Goal: Task Accomplishment & Management: Use online tool/utility

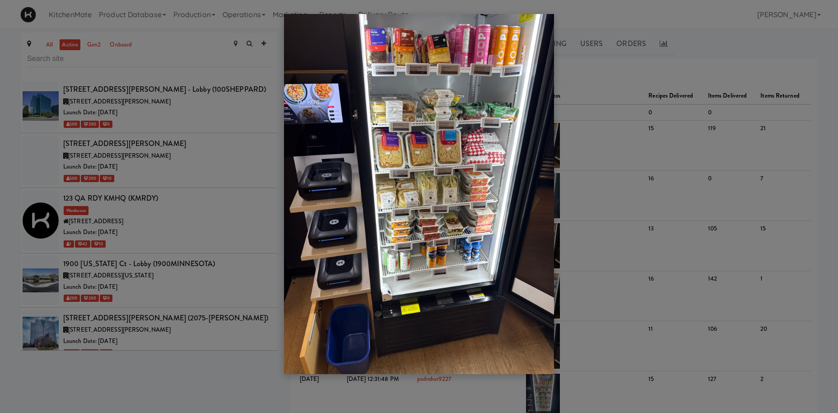
click at [134, 176] on div at bounding box center [419, 206] width 838 height 413
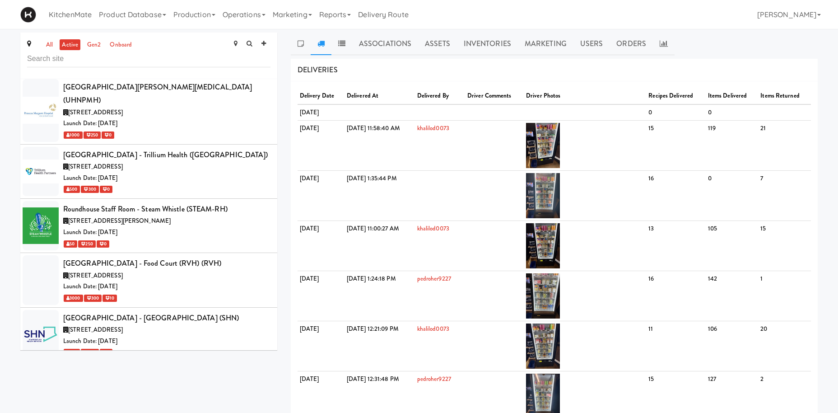
scroll to position [4335, 0]
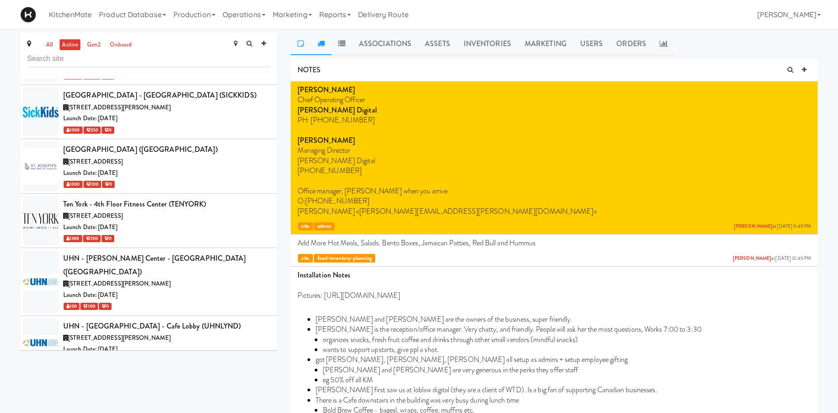
click at [320, 49] on link at bounding box center [321, 44] width 21 height 23
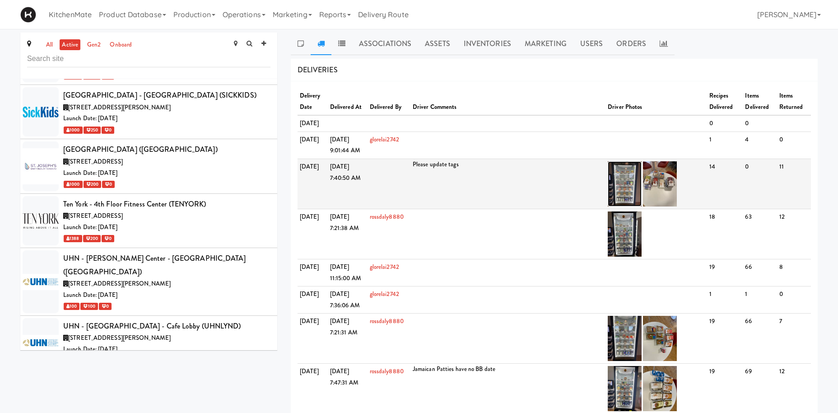
click at [626, 206] on img at bounding box center [625, 183] width 34 height 45
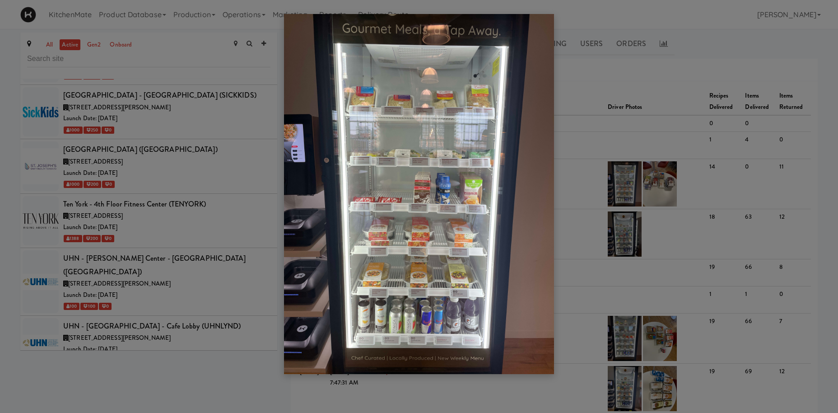
click at [151, 139] on div at bounding box center [419, 206] width 838 height 413
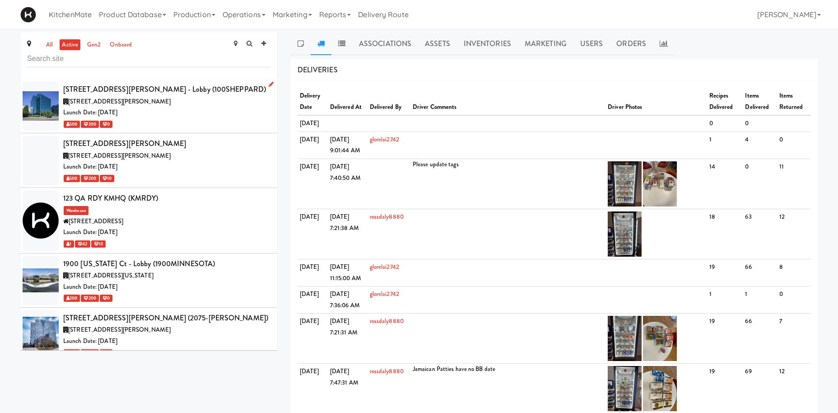
click at [167, 113] on div "Launch Date: Jul 02, 2024" at bounding box center [166, 112] width 207 height 11
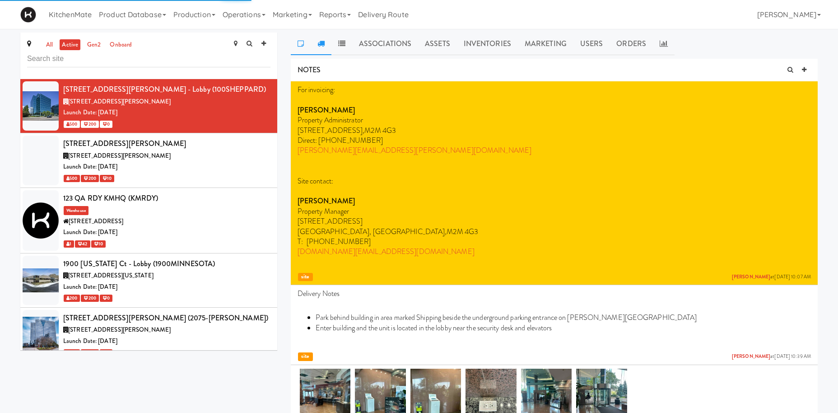
click at [321, 42] on icon at bounding box center [320, 43] width 7 height 7
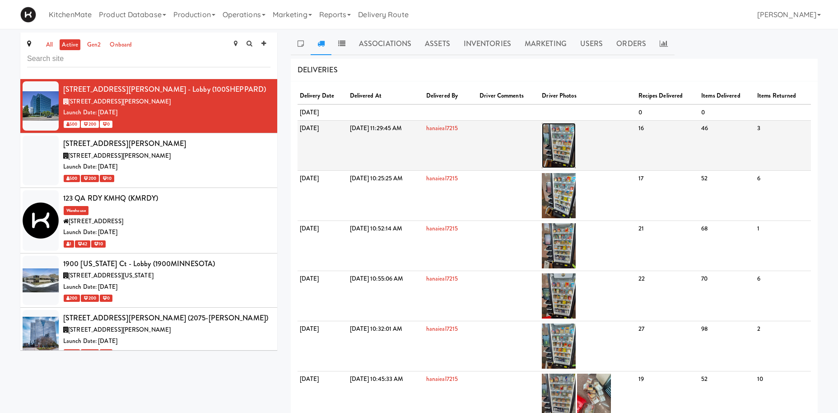
click at [576, 140] on img at bounding box center [559, 145] width 34 height 45
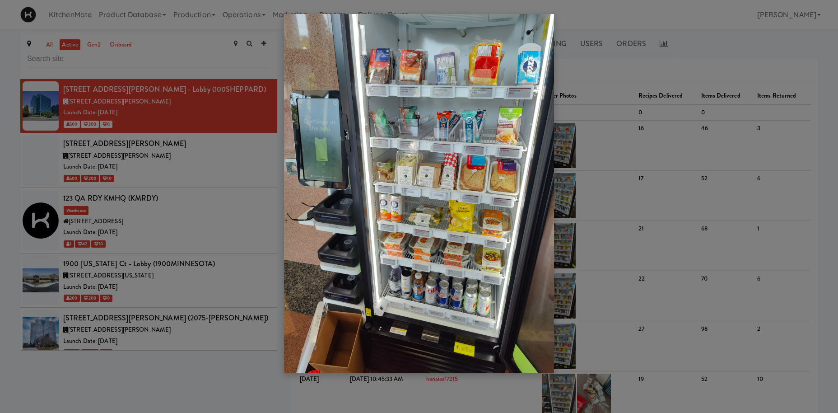
click at [151, 202] on div at bounding box center [419, 206] width 838 height 413
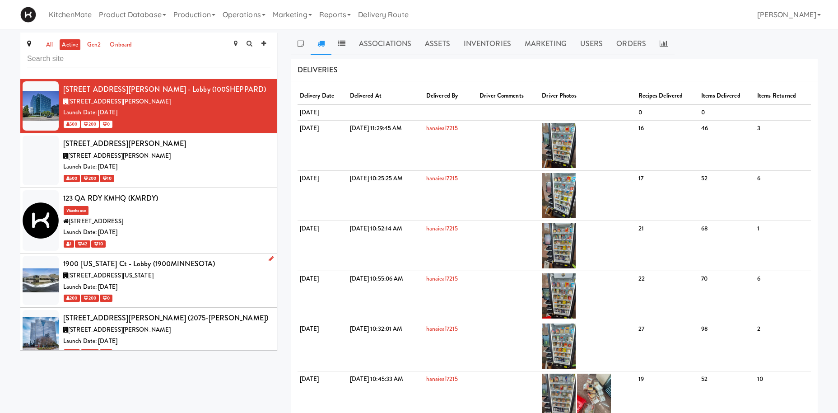
click at [157, 285] on div "Launch Date: Mar 04, 2024" at bounding box center [166, 286] width 207 height 11
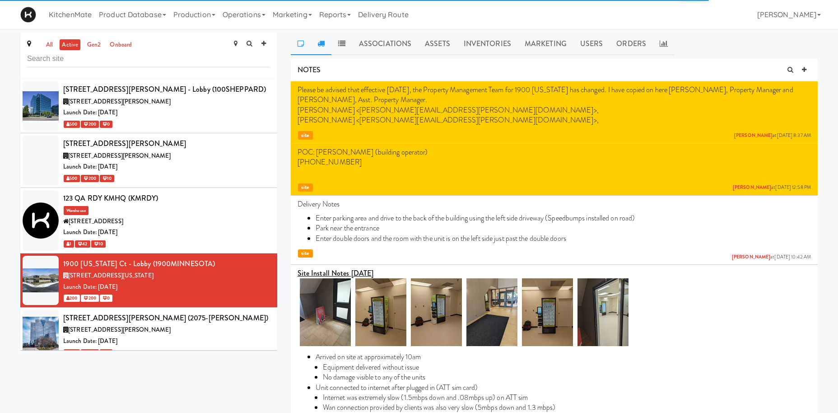
click at [325, 38] on link at bounding box center [321, 44] width 21 height 23
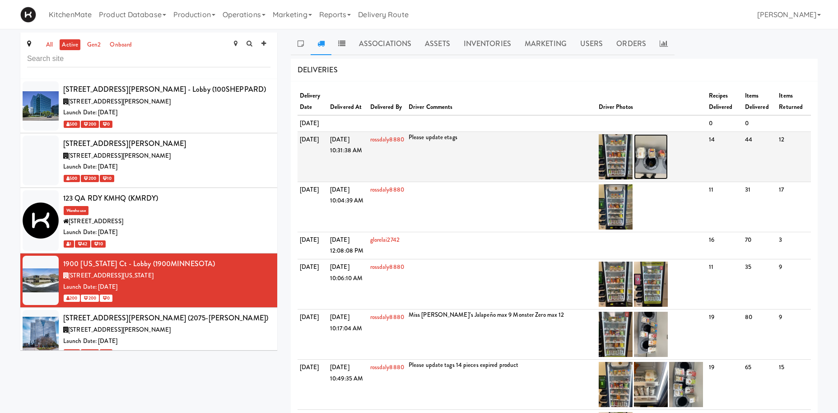
click at [657, 173] on img at bounding box center [651, 156] width 34 height 45
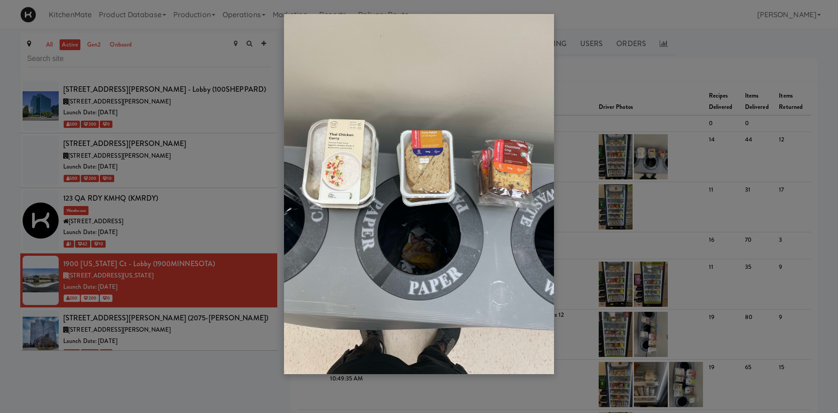
click at [620, 189] on div at bounding box center [419, 206] width 838 height 413
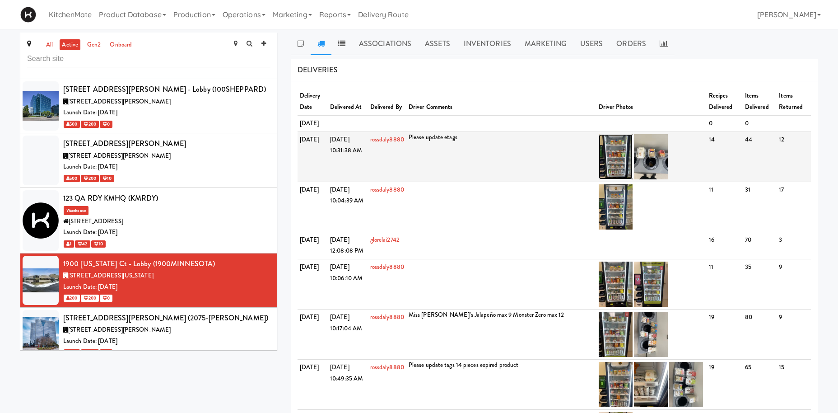
click at [620, 179] on img at bounding box center [616, 156] width 34 height 45
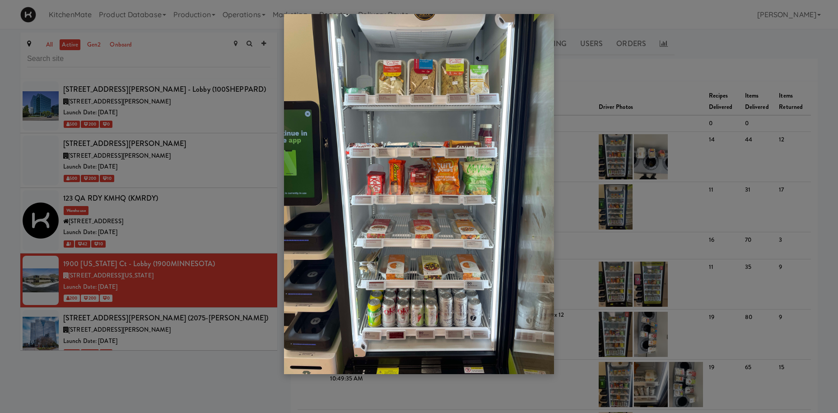
click at [110, 276] on div at bounding box center [419, 206] width 838 height 413
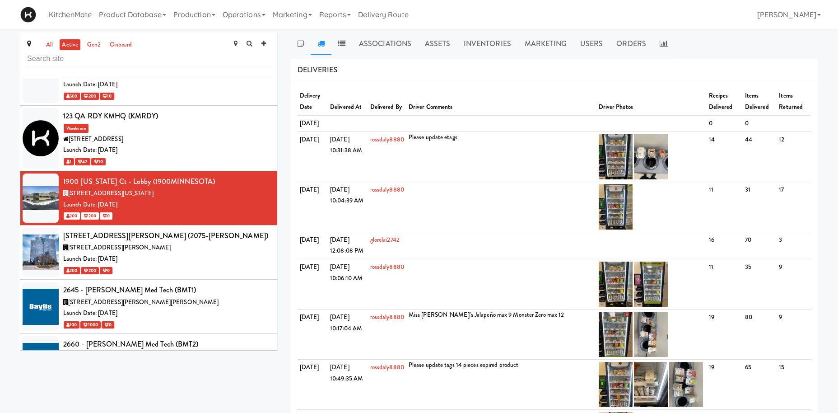
scroll to position [125, 0]
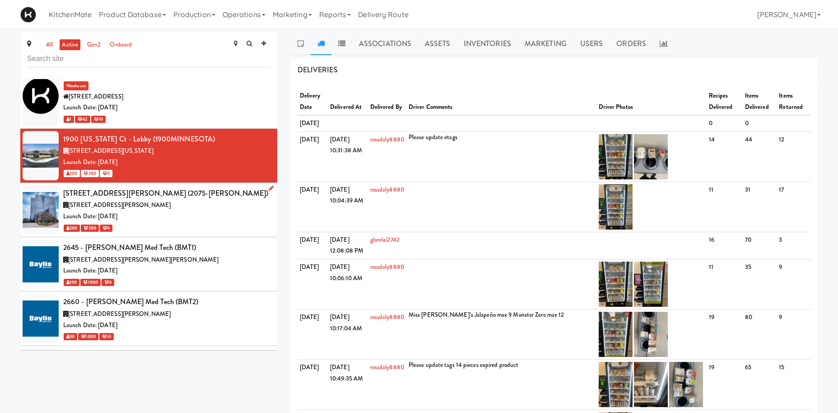
click at [149, 215] on div "Launch Date: Jun 10, 2024" at bounding box center [166, 216] width 207 height 11
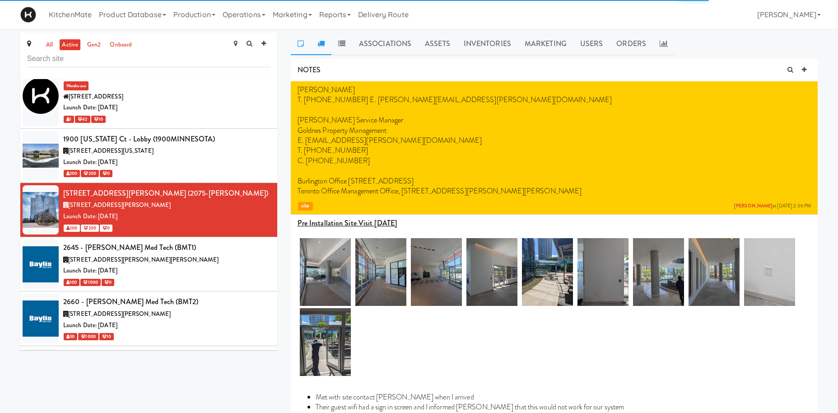
click at [322, 44] on icon at bounding box center [320, 43] width 7 height 7
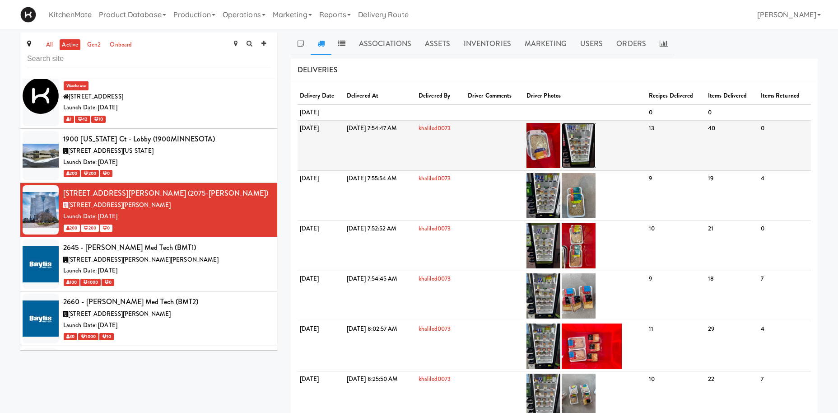
click at [595, 141] on img at bounding box center [579, 145] width 34 height 45
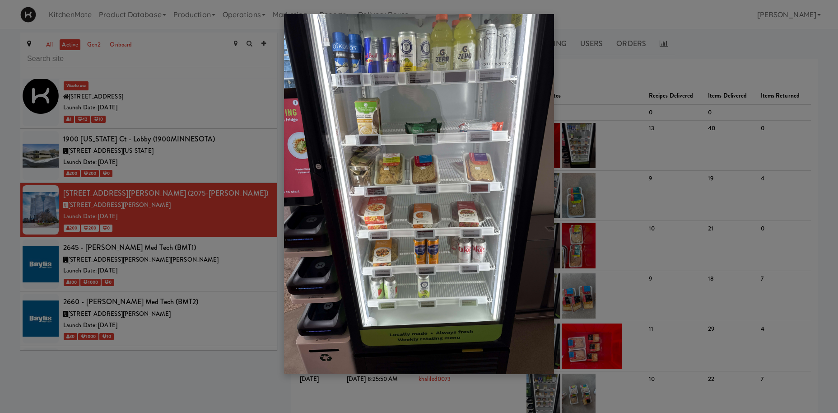
click at [140, 126] on div at bounding box center [419, 206] width 838 height 413
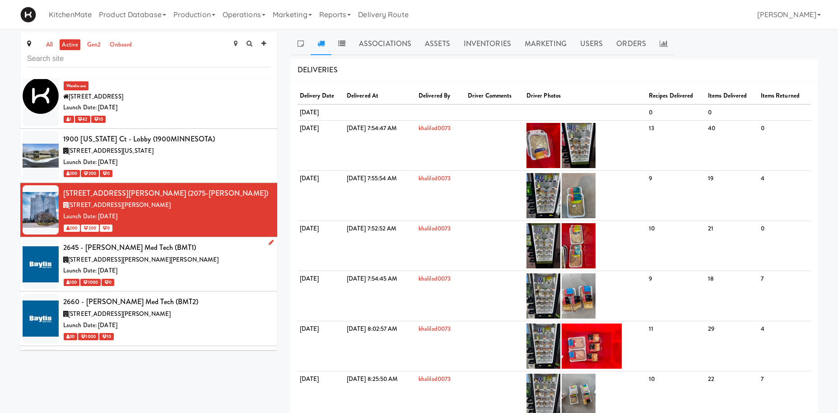
click at [160, 254] on div "2645 - Baylis Med Tech (BMT1)" at bounding box center [166, 248] width 207 height 14
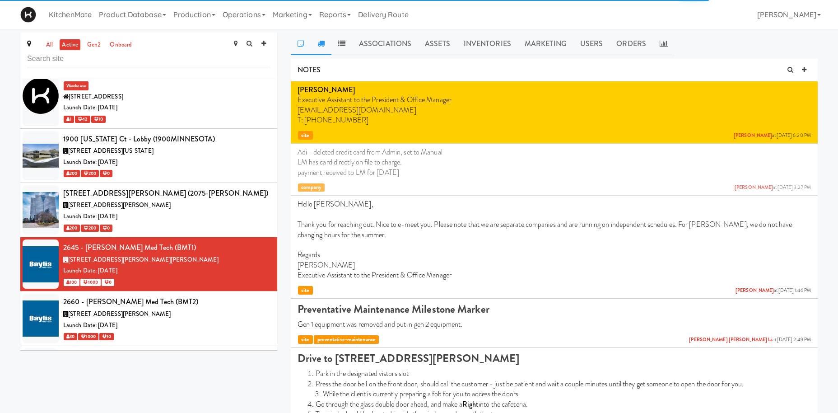
click at [319, 43] on icon at bounding box center [320, 43] width 7 height 7
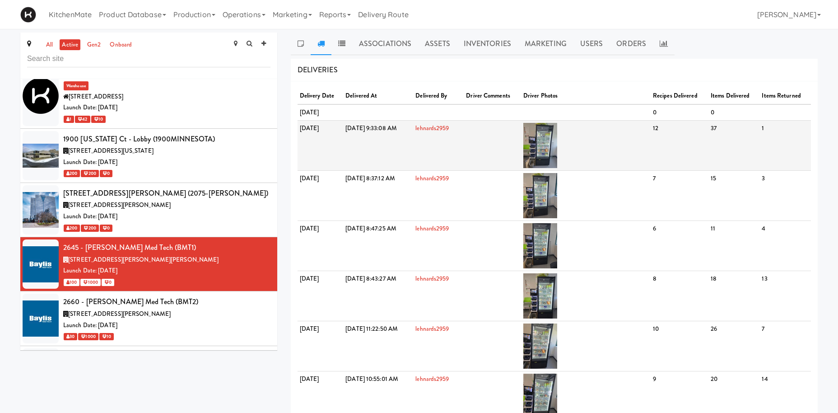
click at [616, 139] on td at bounding box center [586, 146] width 130 height 50
click at [557, 142] on img at bounding box center [540, 145] width 34 height 45
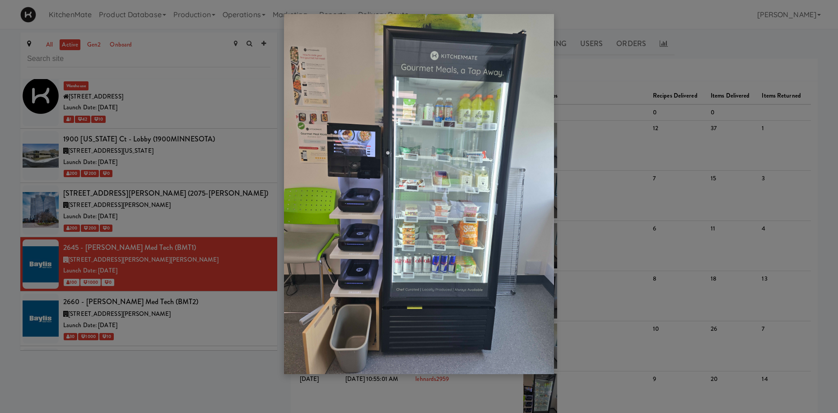
click at [155, 189] on div at bounding box center [419, 206] width 838 height 413
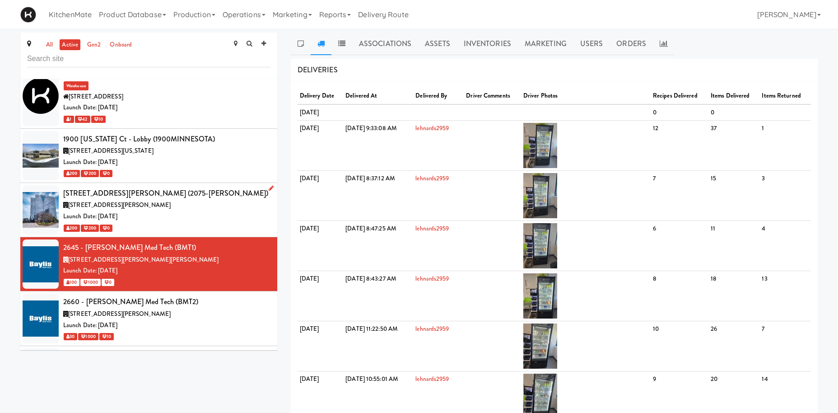
click at [125, 204] on span "2075 Kennedy Rd, Toronto ON" at bounding box center [119, 204] width 102 height 9
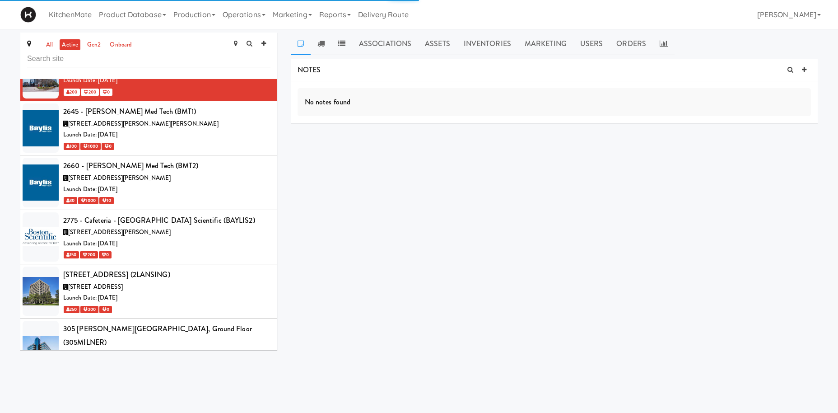
scroll to position [261, 0]
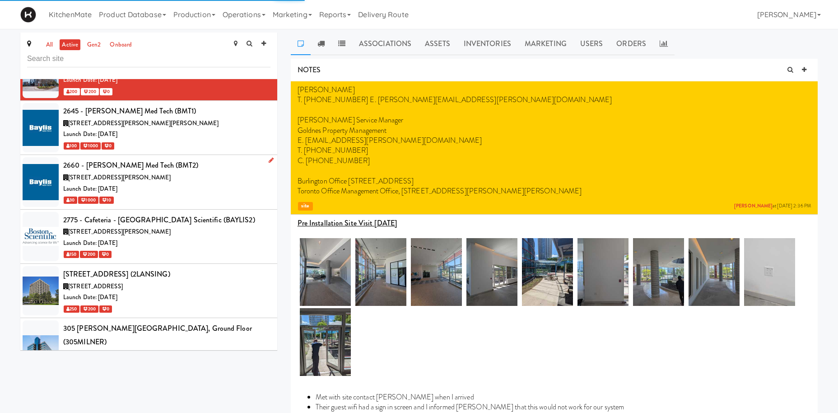
click at [140, 171] on div "2660 - Baylis Med Tech (BMT2)" at bounding box center [166, 165] width 207 height 14
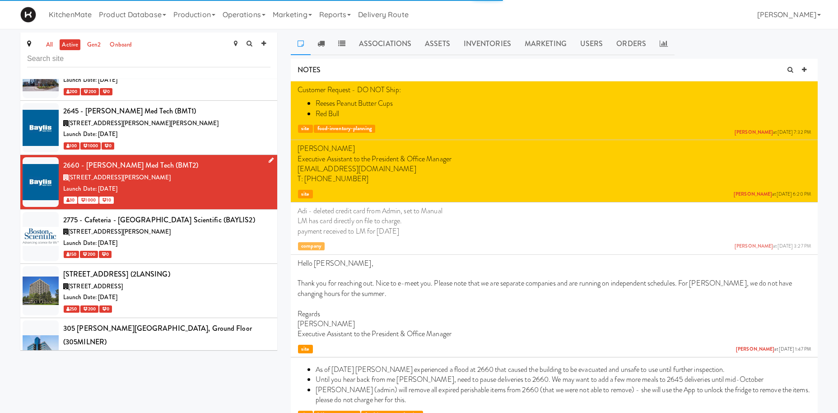
click at [143, 206] on li "2660 - Baylis Med Tech (BMT2) 2660 Matheson Blvd E, Mississauga ON Launch Date:…" at bounding box center [148, 182] width 257 height 54
click at [141, 227] on div "2775 Matheson Blvd E, Mississauga ON" at bounding box center [166, 231] width 207 height 11
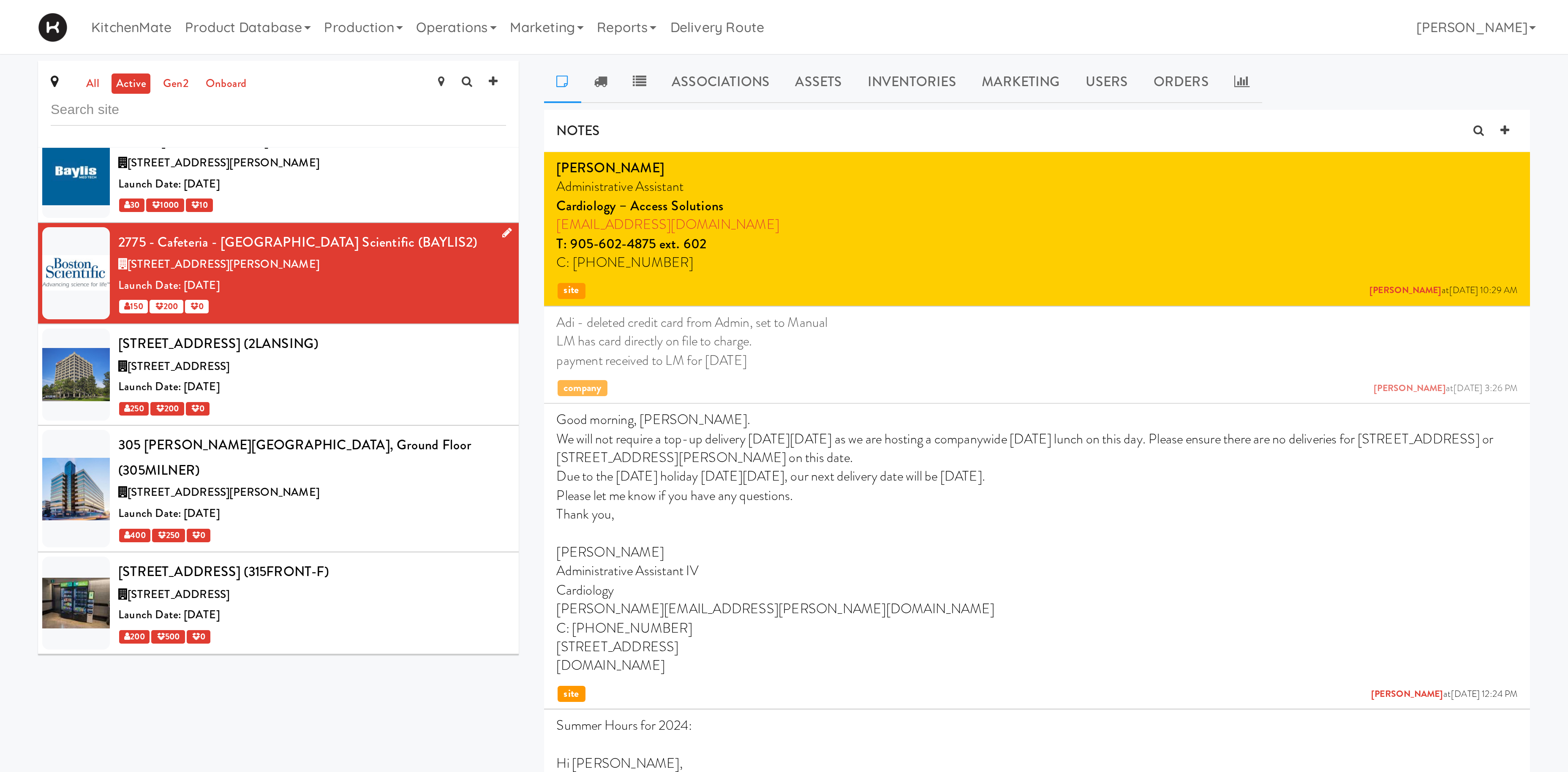
scroll to position [346, 0]
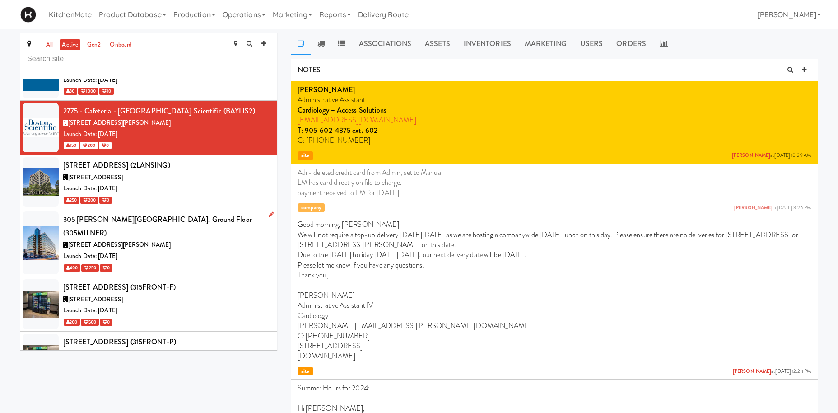
click at [180, 239] on div "305 Milner Ave, Toronto ON" at bounding box center [166, 244] width 207 height 11
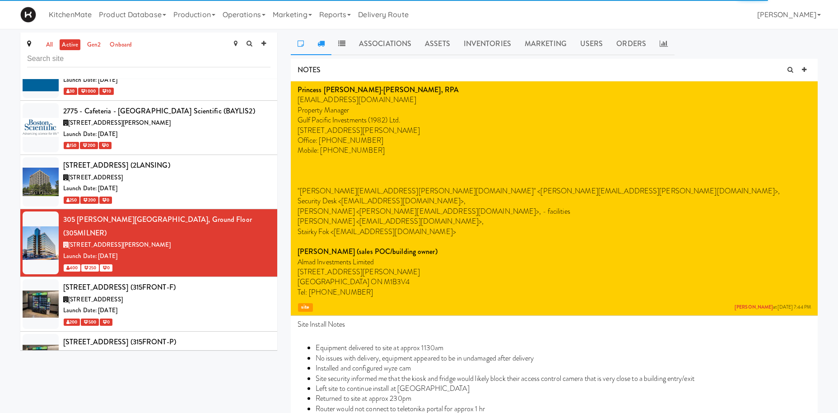
click at [329, 44] on link at bounding box center [321, 44] width 21 height 23
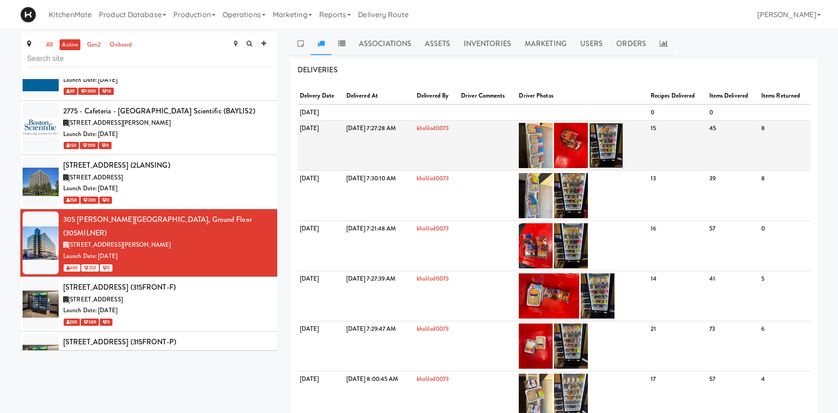
click at [623, 131] on img at bounding box center [606, 145] width 34 height 45
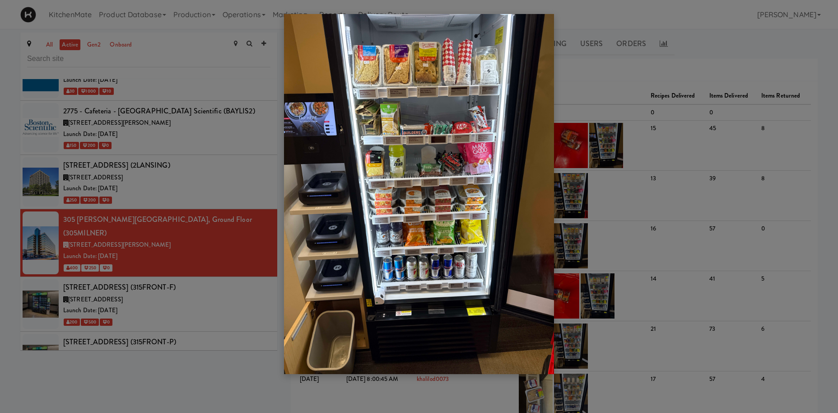
click at [125, 230] on div at bounding box center [419, 206] width 838 height 413
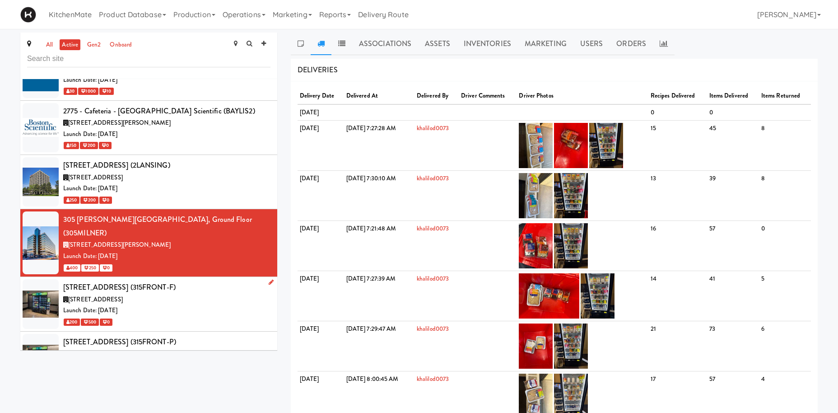
click at [123, 295] on span "315 Front St W, Toronto ON" at bounding box center [95, 299] width 55 height 9
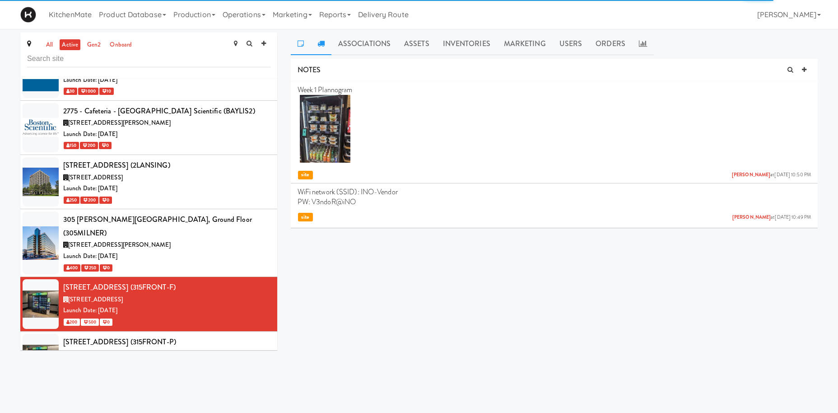
click at [323, 38] on link at bounding box center [321, 44] width 21 height 23
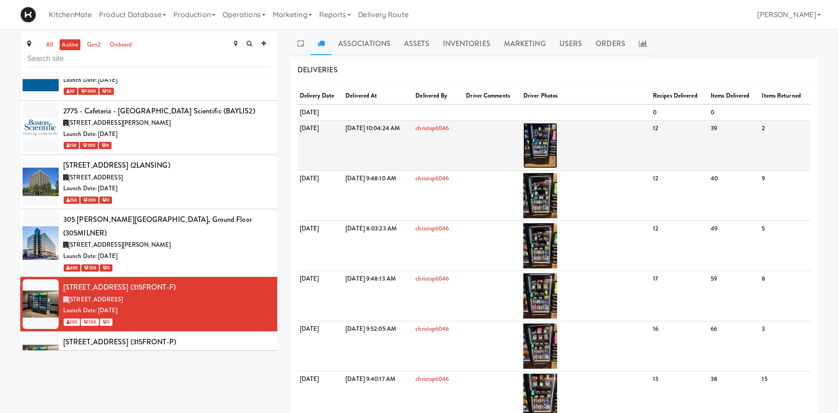
click at [557, 137] on img at bounding box center [540, 145] width 34 height 45
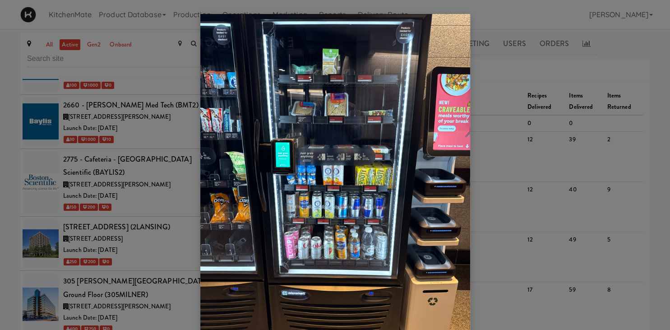
scroll to position [369, 0]
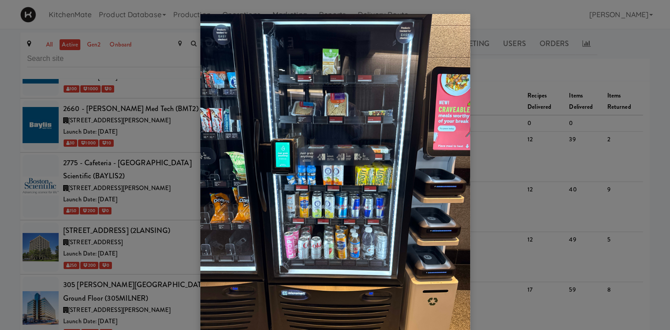
click at [146, 196] on div at bounding box center [335, 165] width 670 height 330
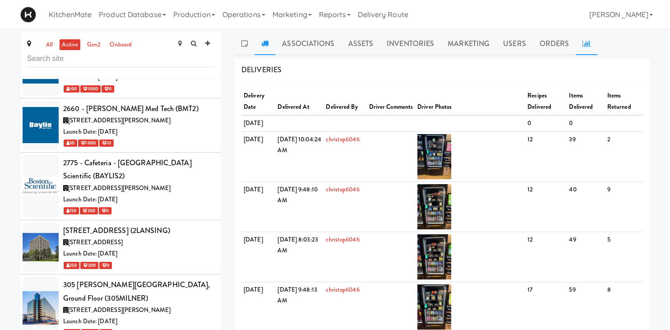
click at [584, 46] on icon at bounding box center [587, 43] width 8 height 7
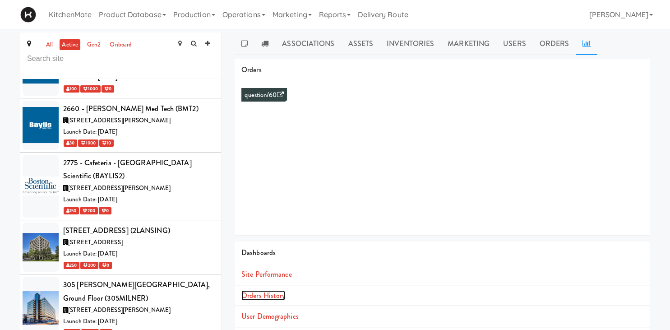
click at [279, 292] on link "Orders History" at bounding box center [264, 295] width 44 height 10
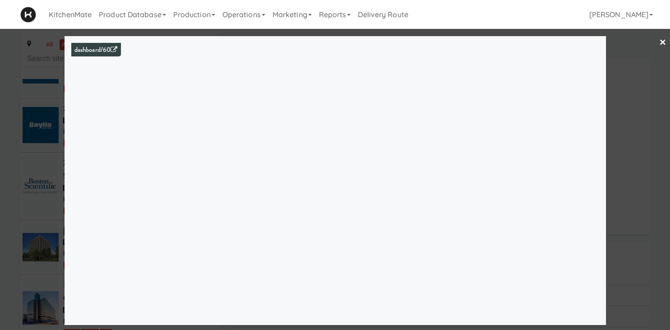
click at [44, 64] on div at bounding box center [335, 165] width 670 height 330
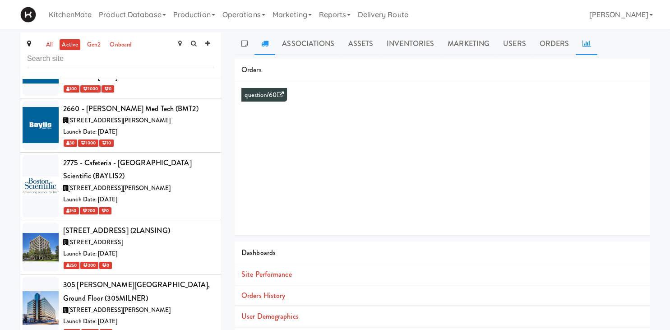
click at [265, 43] on icon at bounding box center [264, 43] width 7 height 7
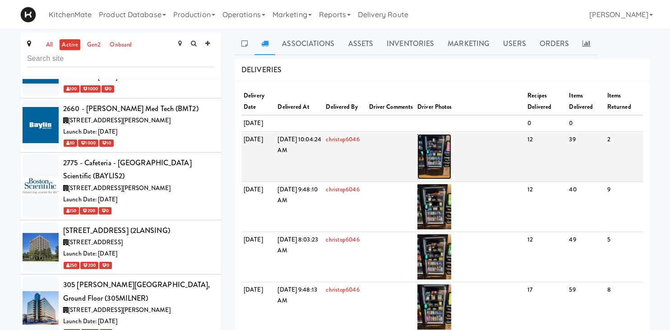
click at [451, 162] on img at bounding box center [435, 156] width 34 height 45
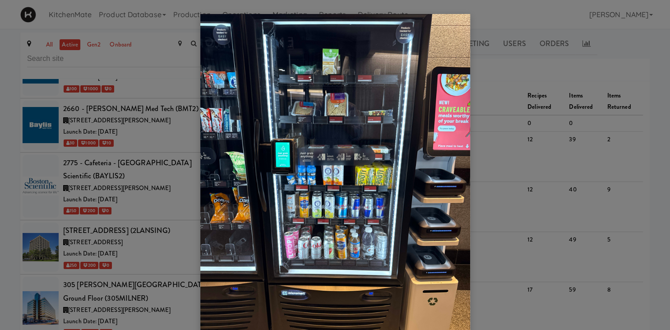
click at [117, 37] on div at bounding box center [335, 165] width 670 height 330
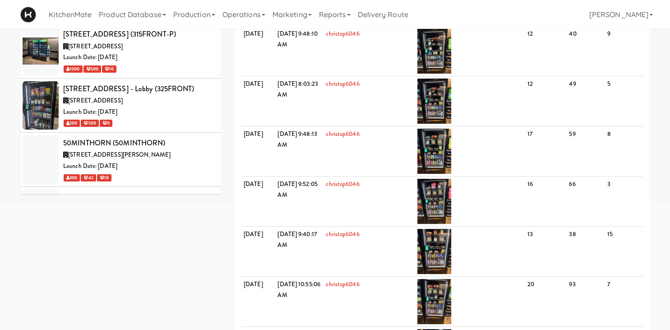
scroll to position [586, 0]
click at [136, 150] on span "50 Minthorn Blvd, Richmond Hill ON" at bounding box center [119, 154] width 102 height 9
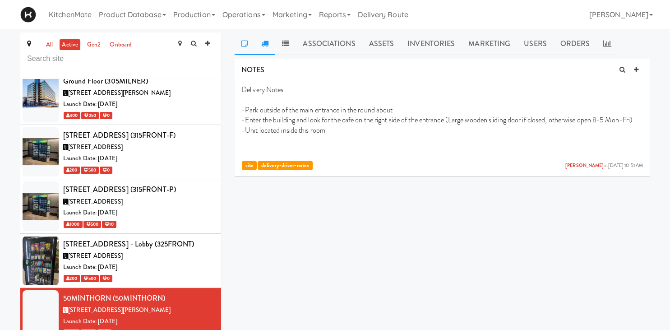
click at [270, 42] on link at bounding box center [265, 44] width 21 height 23
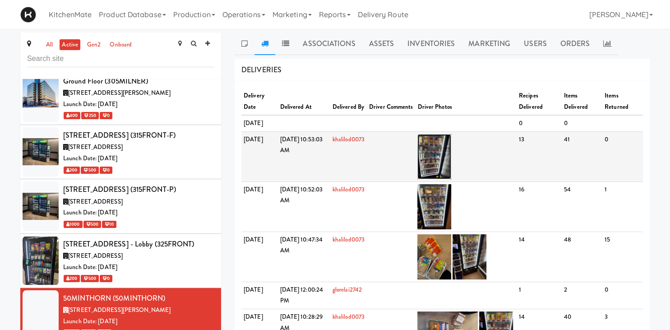
click at [451, 158] on img at bounding box center [435, 156] width 34 height 45
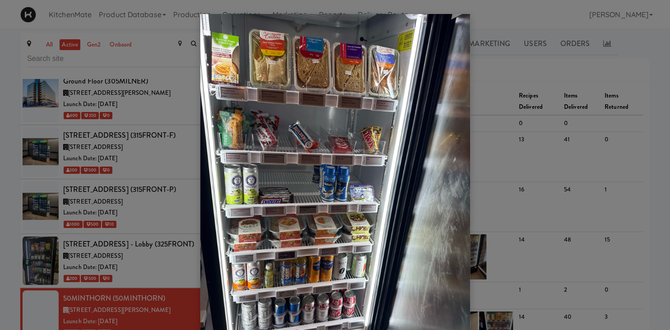
click at [96, 185] on div at bounding box center [335, 165] width 670 height 330
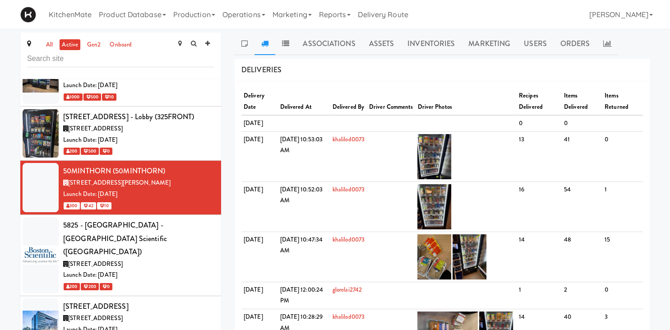
scroll to position [717, 0]
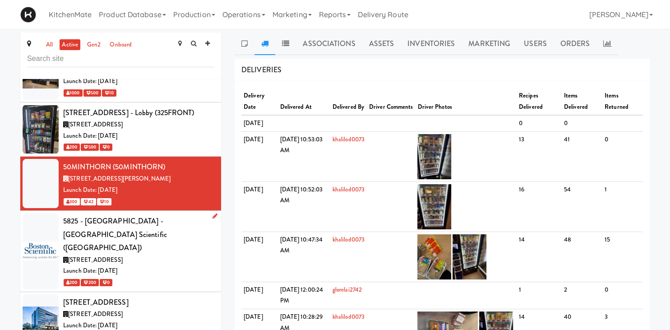
click at [112, 214] on div "5825 - Creekside Commons - Boston Scientific (BAYLIS5)" at bounding box center [138, 234] width 151 height 40
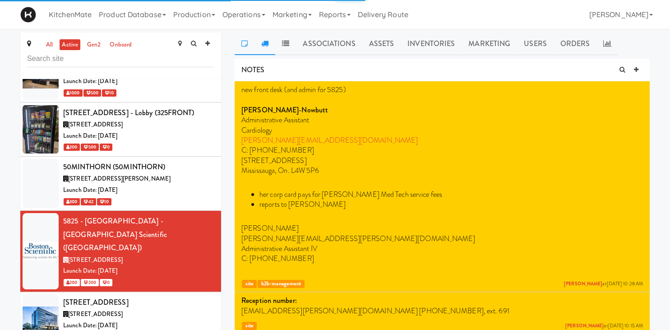
click at [268, 47] on link at bounding box center [265, 44] width 21 height 23
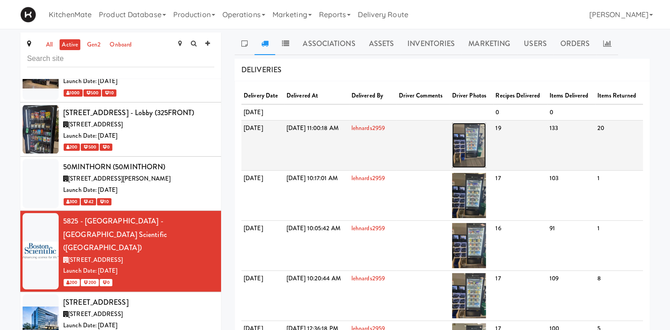
click at [486, 166] on img at bounding box center [469, 145] width 34 height 45
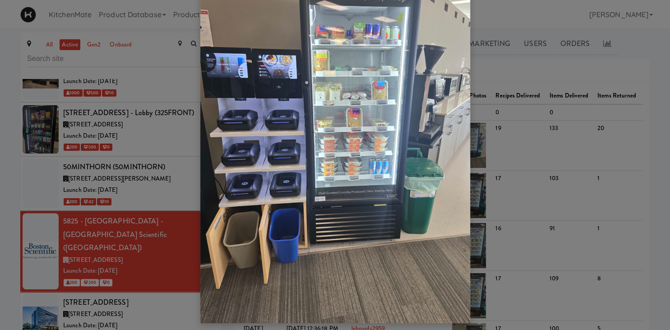
scroll to position [29, 0]
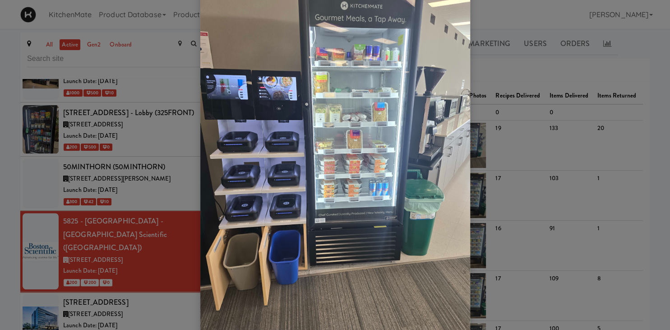
click at [98, 192] on div at bounding box center [335, 165] width 670 height 330
click at [65, 196] on div at bounding box center [335, 165] width 670 height 330
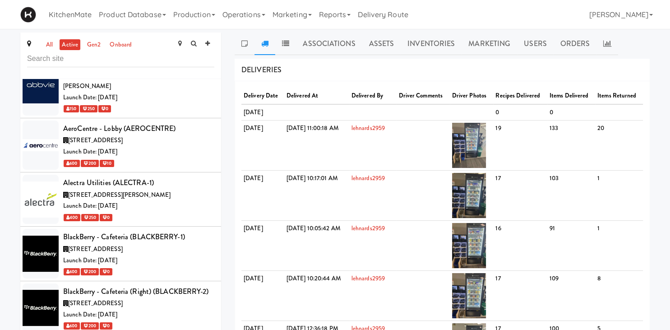
scroll to position [1101, 0]
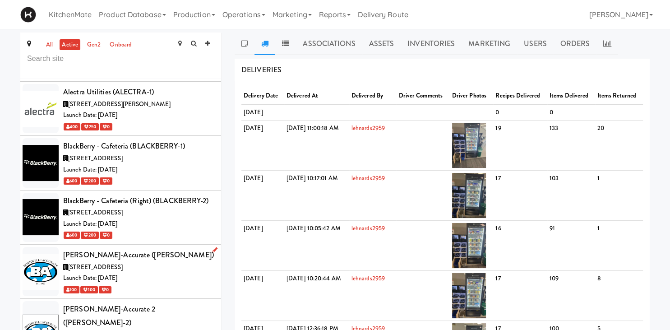
click at [96, 263] on span "6675 Rexwood Rd, Mississauga ON" at bounding box center [95, 267] width 55 height 9
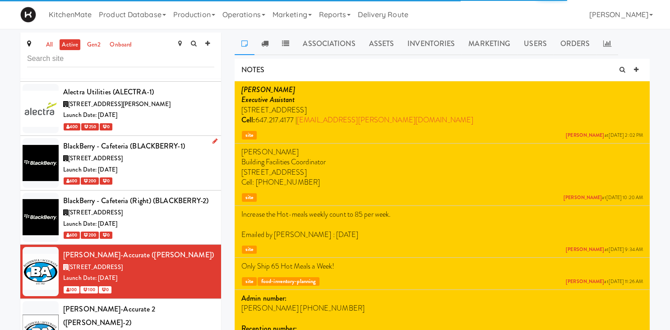
click at [130, 175] on div "600 200 0" at bounding box center [138, 180] width 151 height 11
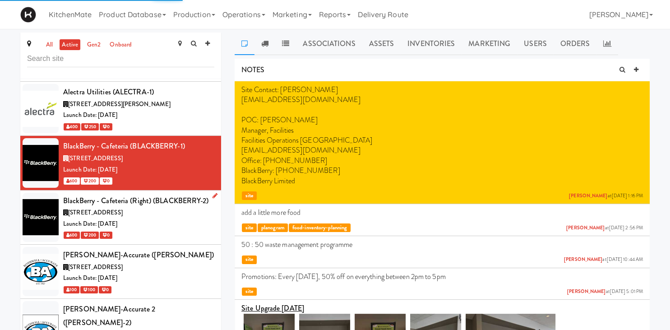
click at [123, 208] on span "2200 University Ave E, Waterloo ON" at bounding box center [95, 212] width 55 height 9
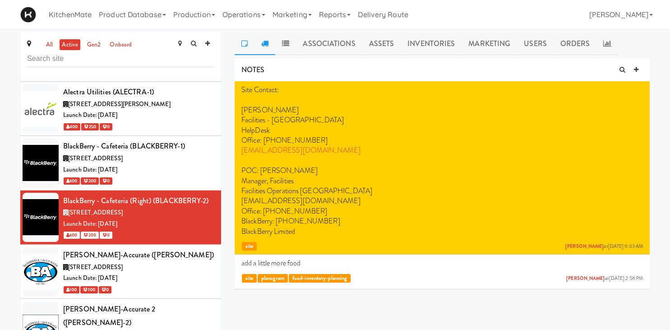
click at [269, 45] on link at bounding box center [265, 44] width 21 height 23
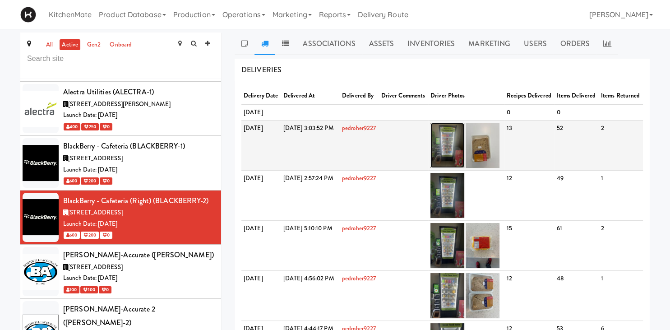
click at [465, 168] on img at bounding box center [448, 145] width 34 height 45
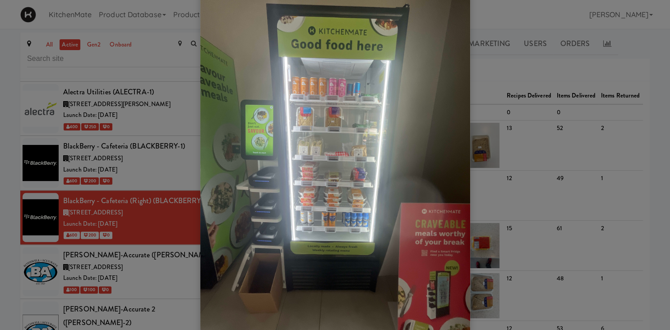
click at [123, 167] on div at bounding box center [335, 165] width 670 height 330
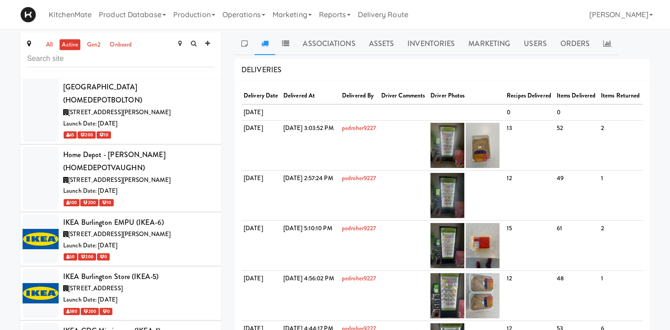
scroll to position [2404, 0]
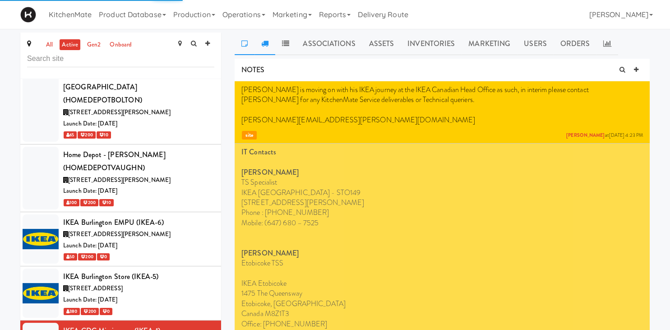
click at [270, 41] on link at bounding box center [265, 44] width 21 height 23
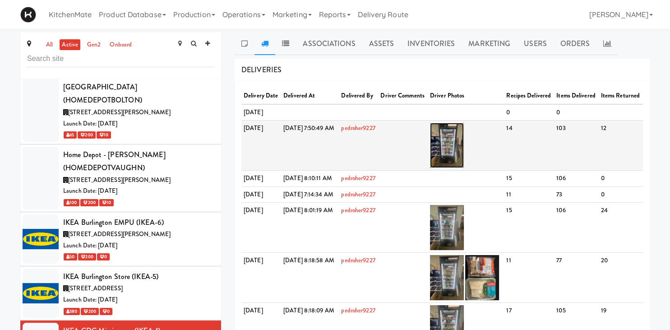
click at [463, 166] on img at bounding box center [447, 145] width 34 height 45
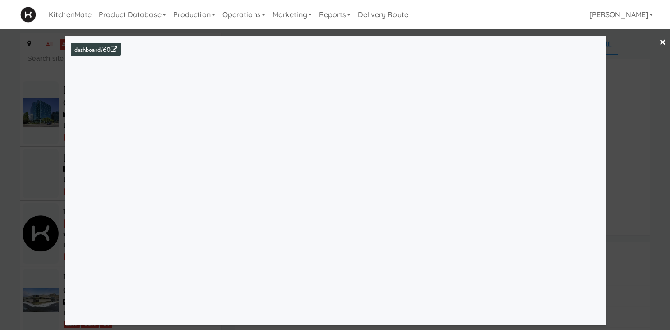
scroll to position [4528, 0]
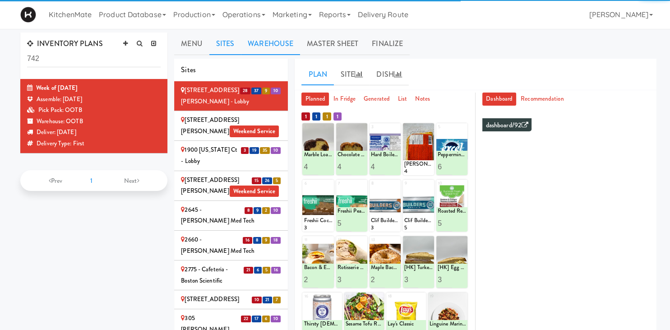
click at [288, 39] on link "Warehouse" at bounding box center [270, 44] width 59 height 23
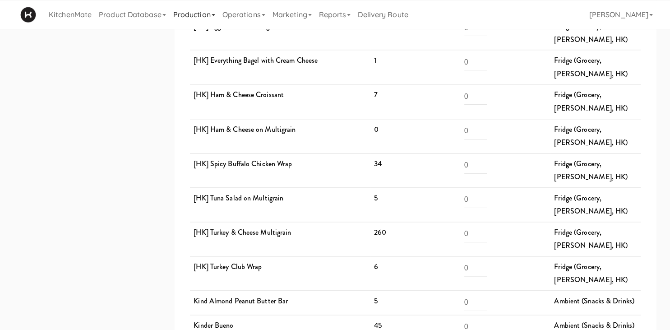
scroll to position [1254, 0]
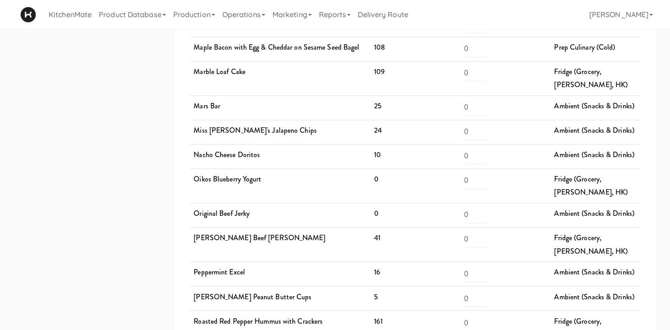
scroll to position [1381, 0]
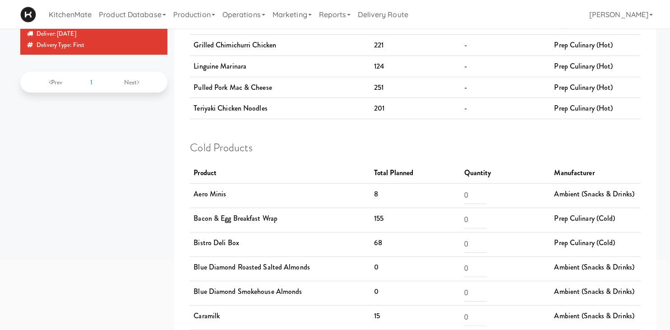
scroll to position [101, 0]
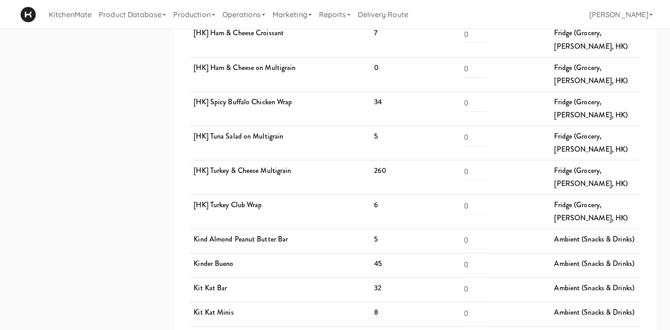
scroll to position [1042, 0]
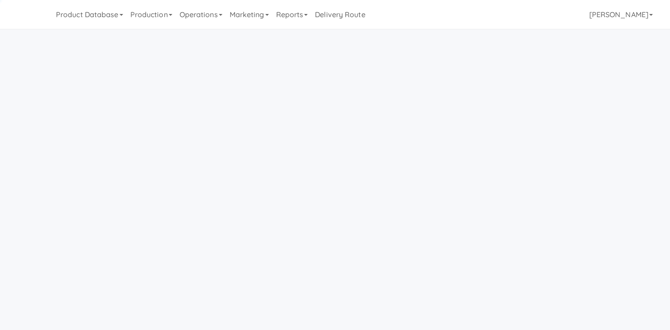
scroll to position [29, 0]
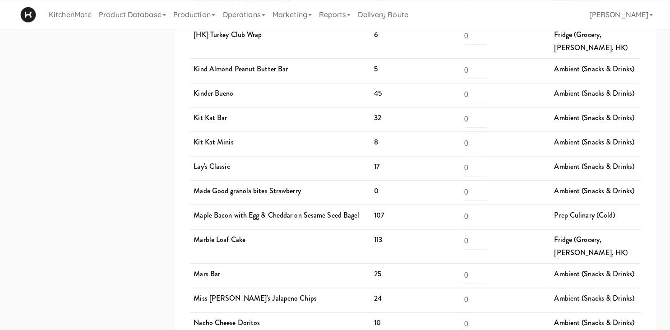
scroll to position [1216, 0]
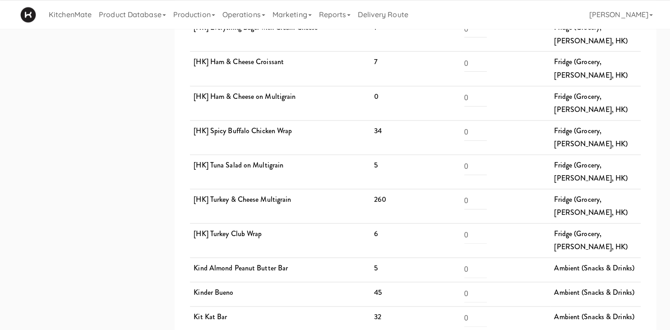
scroll to position [1018, 0]
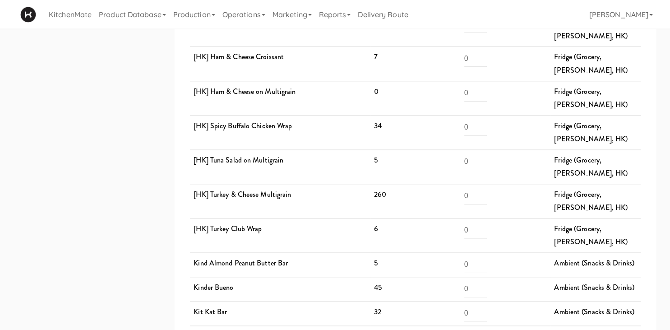
drag, startPoint x: 386, startPoint y: 196, endPoint x: 357, endPoint y: 198, distance: 28.9
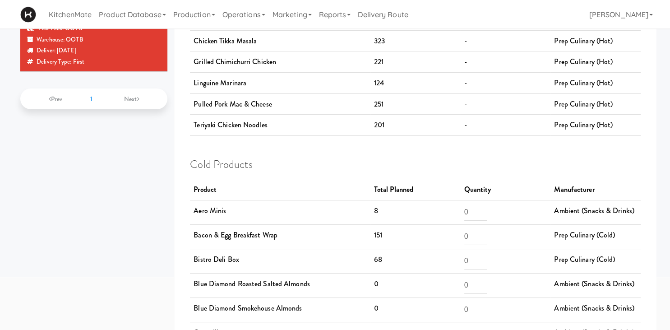
scroll to position [63, 0]
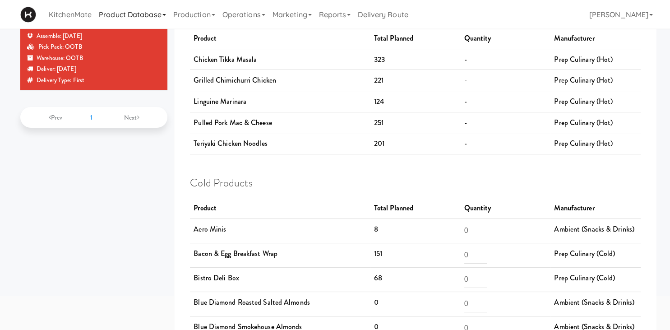
click at [138, 12] on link "Product Database" at bounding box center [132, 14] width 74 height 29
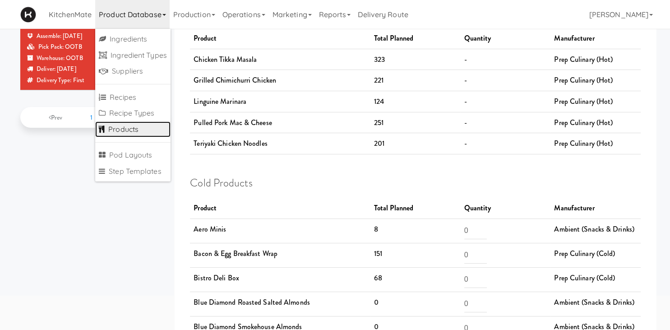
click at [130, 128] on link "Products" at bounding box center [132, 129] width 75 height 16
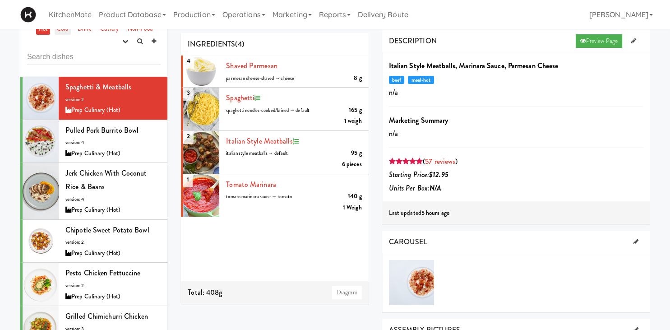
click at [70, 32] on link "Cold" at bounding box center [63, 28] width 16 height 11
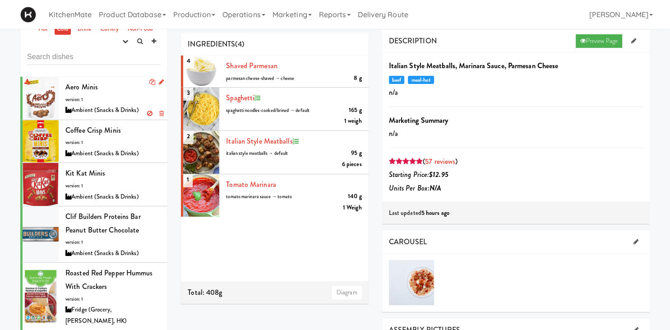
click at [90, 93] on div "Aero Minis version: 1 Ambient (Snacks & Drinks)" at bounding box center [112, 98] width 95 height 36
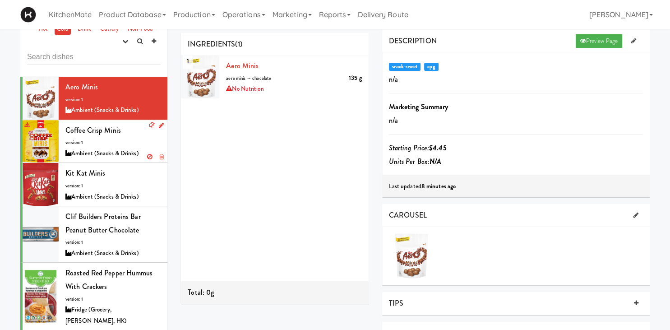
click at [114, 136] on div "Coffee Crisp Minis version: 1 Ambient (Snacks & Drinks)" at bounding box center [112, 142] width 95 height 36
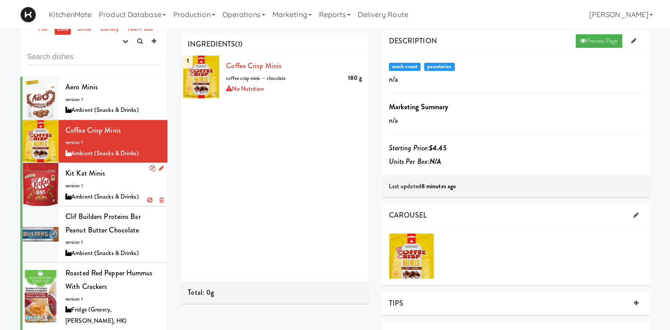
click at [129, 180] on div "Kit Kat Minis version: 1 Ambient (Snacks & Drinks)" at bounding box center [112, 185] width 95 height 36
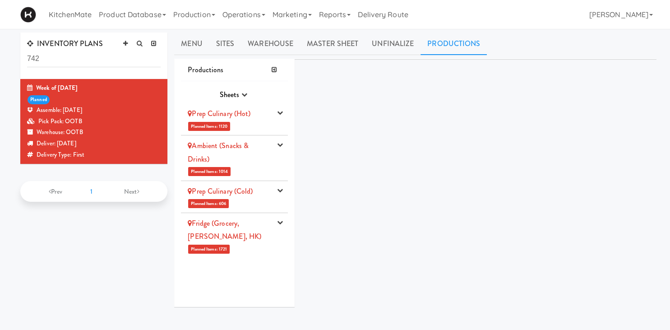
click at [240, 156] on div "Ambient (Snacks & Drinks)" at bounding box center [230, 152] width 84 height 27
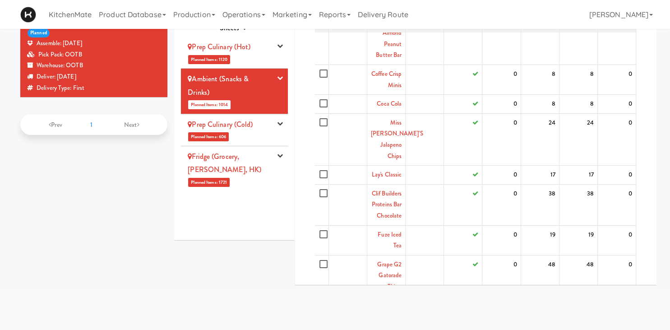
scroll to position [528, 0]
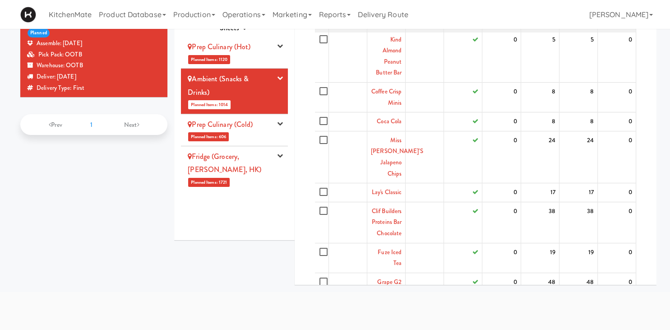
click at [396, 96] on td "Coffee Crisp Minis" at bounding box center [386, 98] width 38 height 30
click at [389, 93] on link "Coffee Crisp Minis" at bounding box center [387, 97] width 30 height 20
click at [393, 89] on link "Coffee Crisp Minis" at bounding box center [387, 97] width 30 height 20
click at [280, 76] on icon "button" at bounding box center [280, 78] width 6 height 6
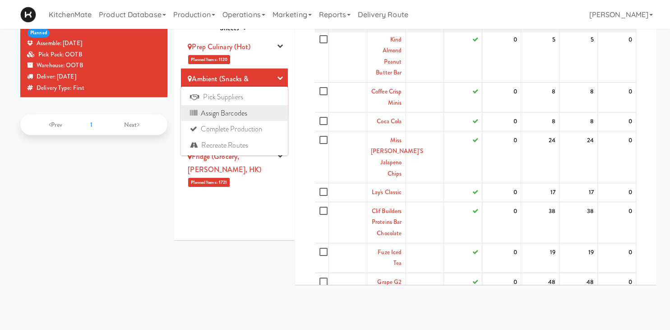
click at [251, 112] on link "Assign Barcodes" at bounding box center [234, 113] width 107 height 16
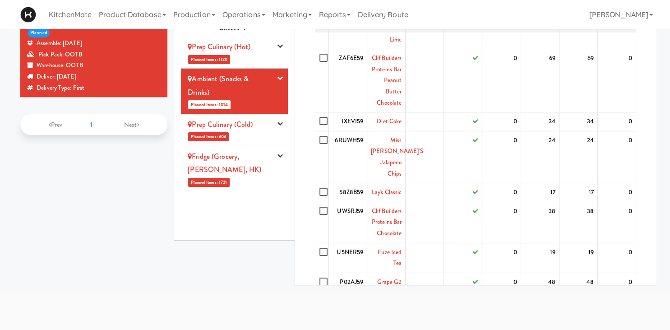
click at [281, 124] on icon "button" at bounding box center [280, 124] width 6 height 6
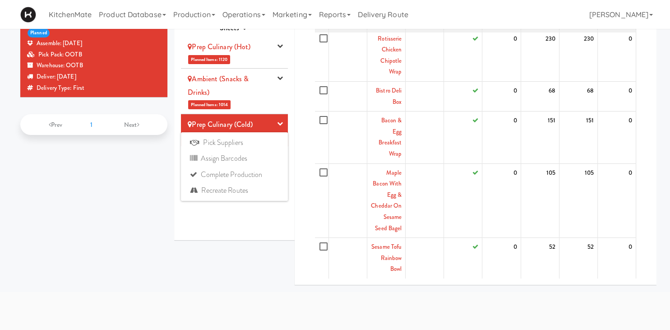
scroll to position [0, 0]
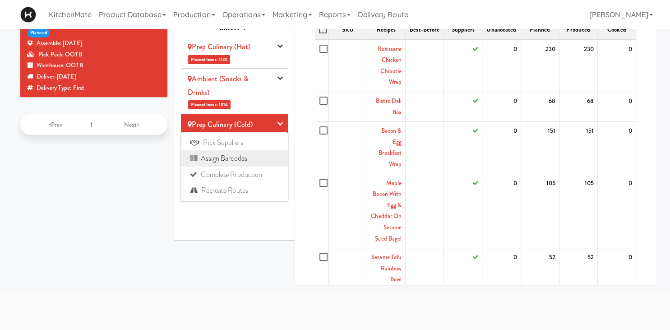
click at [236, 162] on link "Assign Barcodes" at bounding box center [234, 158] width 107 height 16
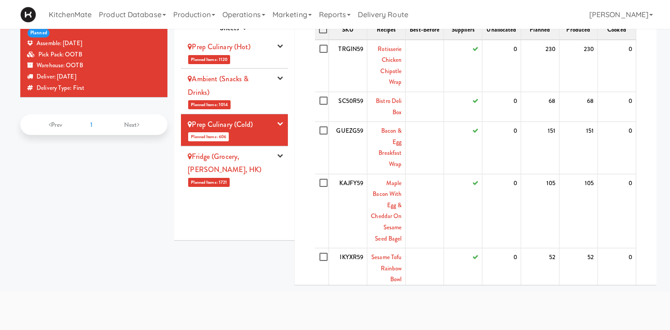
click at [246, 167] on li "Fridge (Grocery, [PERSON_NAME], [GEOGRAPHIC_DATA]) Planned Items: 1721 Pick Sup…" at bounding box center [234, 168] width 107 height 45
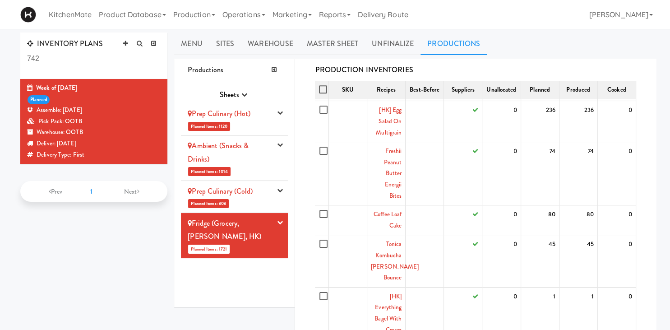
scroll to position [67, 0]
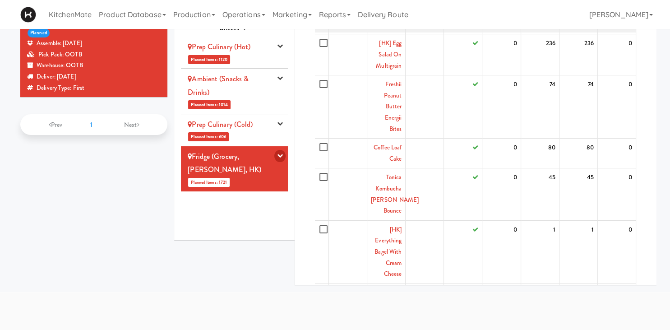
click at [282, 154] on icon "button" at bounding box center [280, 156] width 6 height 6
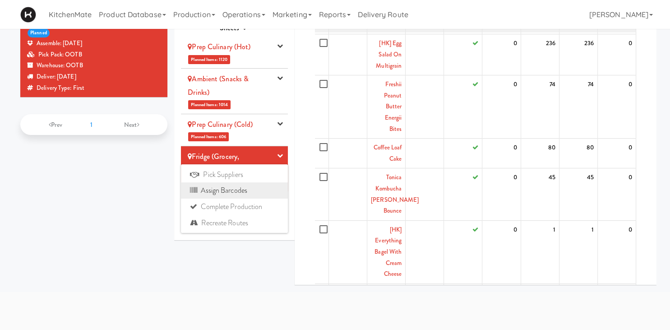
click at [254, 190] on link "Assign Barcodes" at bounding box center [234, 190] width 107 height 16
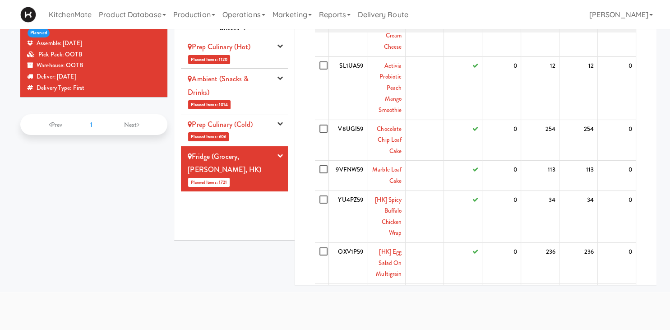
scroll to position [0, 0]
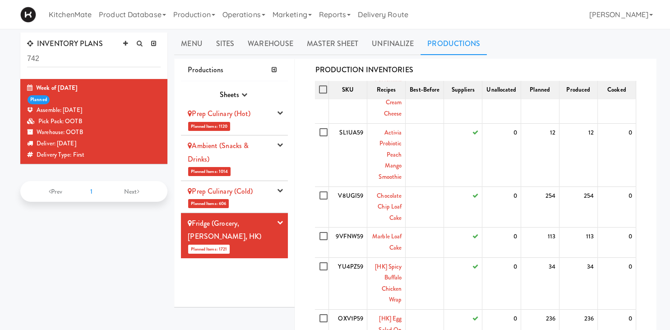
click at [272, 32] on div "INVENTORY PLANS 742 Week of [DATE] planned Assemble: [DATE] Pick Pack: OOTB War…" at bounding box center [335, 213] width 670 height 368
click at [275, 45] on link "Warehouse" at bounding box center [270, 44] width 59 height 23
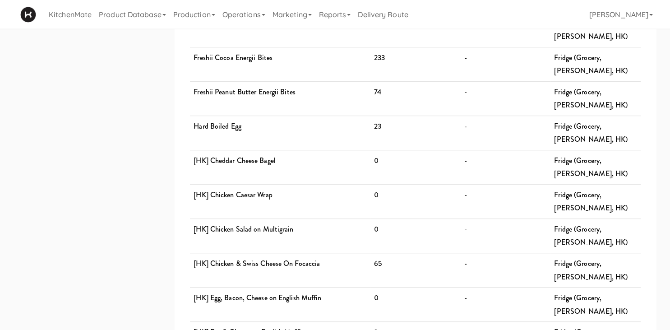
scroll to position [603, 0]
drag, startPoint x: 366, startPoint y: 128, endPoint x: 387, endPoint y: 125, distance: 21.4
click at [387, 254] on tr "[HK] Chicken & Swiss Cheese On Focaccia 65 - Fridge (Grocery, [PERSON_NAME], HK)" at bounding box center [415, 271] width 451 height 34
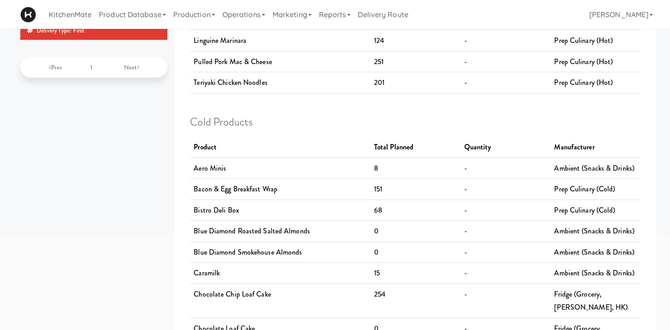
scroll to position [125, 0]
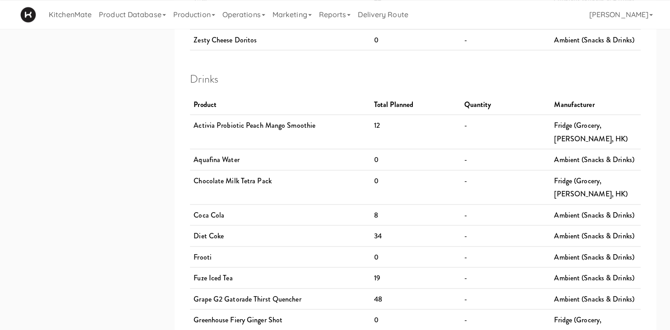
scroll to position [1806, 0]
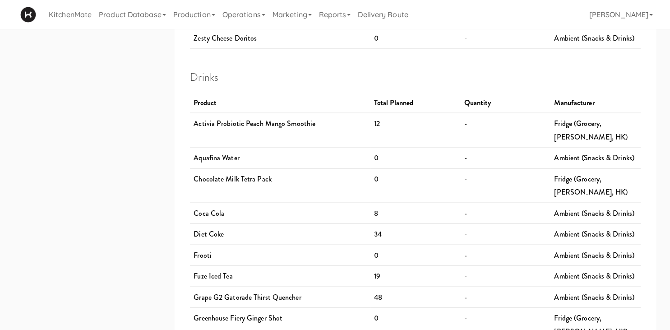
drag, startPoint x: 185, startPoint y: 119, endPoint x: 553, endPoint y: 351, distance: 435.2
copy div "Menu Sites Warehouse Master Sheet Unfinalize Productions Hot Products Product N…"
